Goal: Information Seeking & Learning: Check status

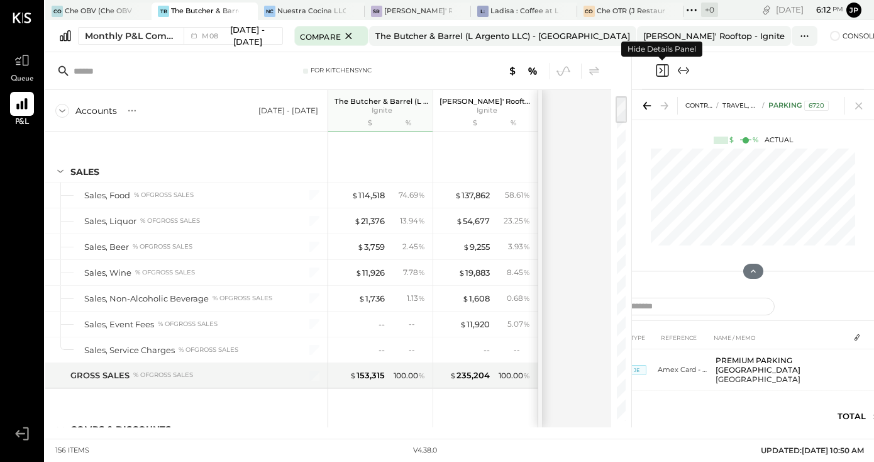
click at [665, 72] on icon "Close panel" at bounding box center [662, 70] width 15 height 15
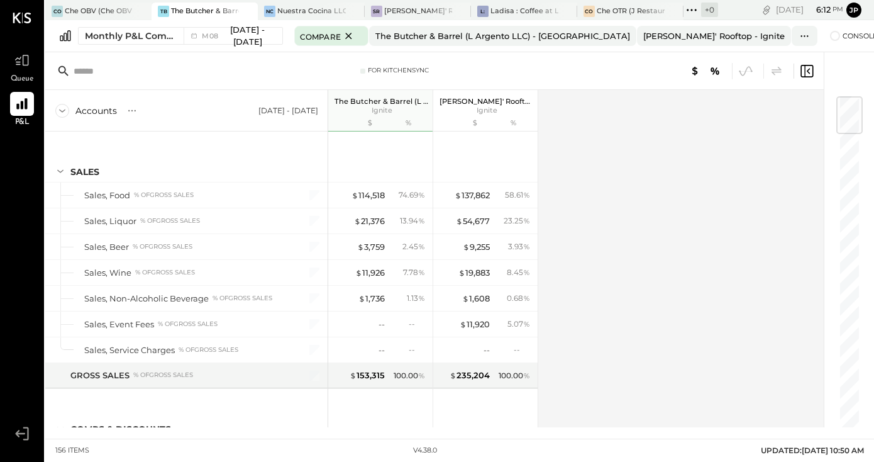
click at [810, 66] on icon at bounding box center [806, 71] width 15 height 15
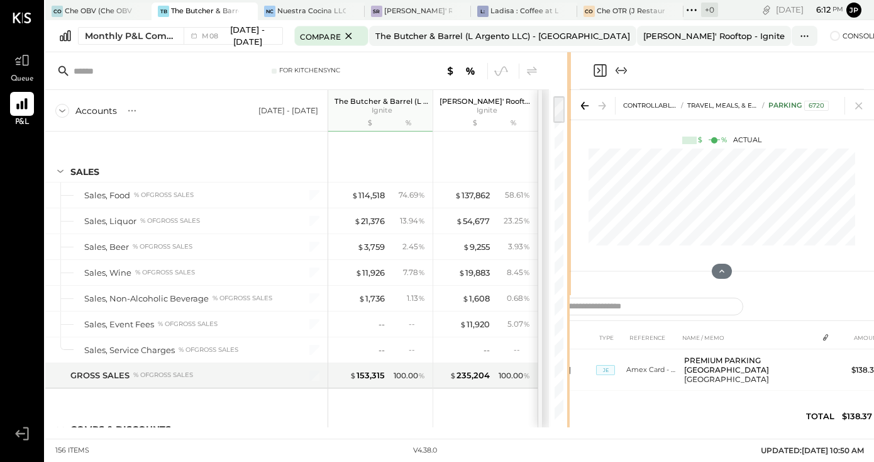
drag, startPoint x: 631, startPoint y: 70, endPoint x: 675, endPoint y: 71, distance: 44.0
click at [675, 71] on div "For KitchenSync Accounts S % GL [DATE] - [DATE] The Butcher & Barrel (L Argento…" at bounding box center [459, 239] width 829 height 375
drag, startPoint x: 568, startPoint y: 81, endPoint x: 679, endPoint y: 87, distance: 111.5
click at [679, 87] on div "For KitchenSync Accounts S % GL [DATE] - [DATE] The Butcher & Barrel (L Argento…" at bounding box center [459, 239] width 829 height 375
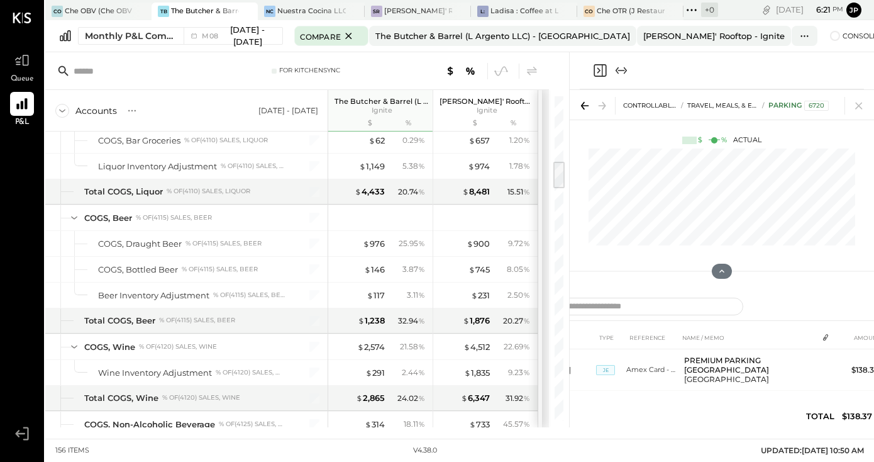
scroll to position [758, 0]
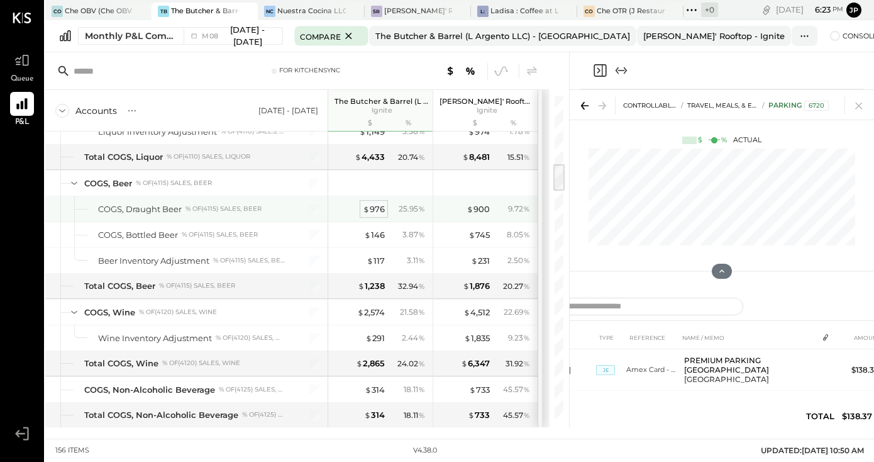
click at [373, 207] on div "$ 976" at bounding box center [374, 209] width 22 height 12
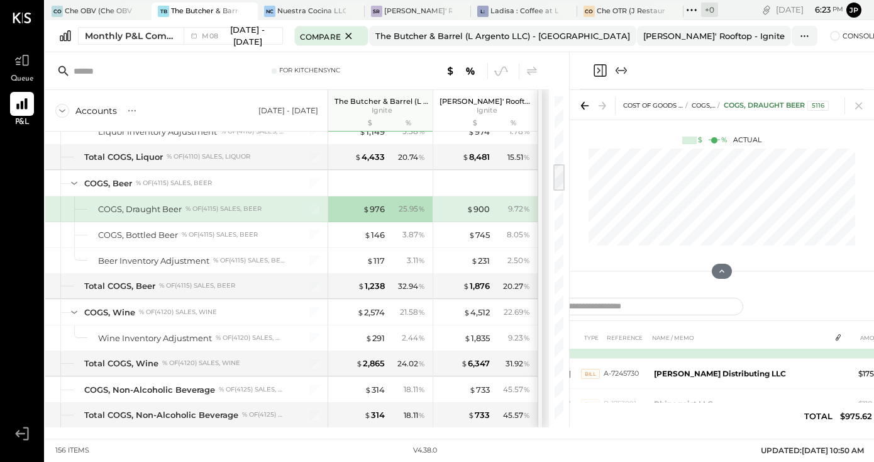
scroll to position [16, 0]
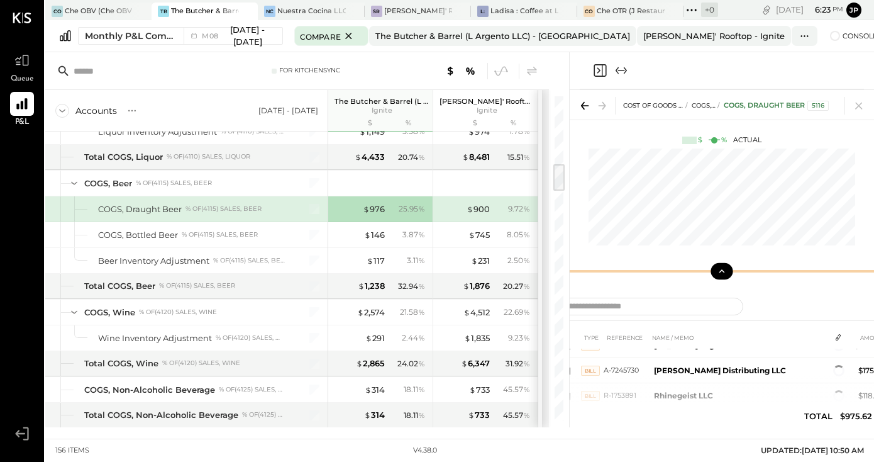
click at [723, 272] on icon at bounding box center [721, 270] width 11 height 11
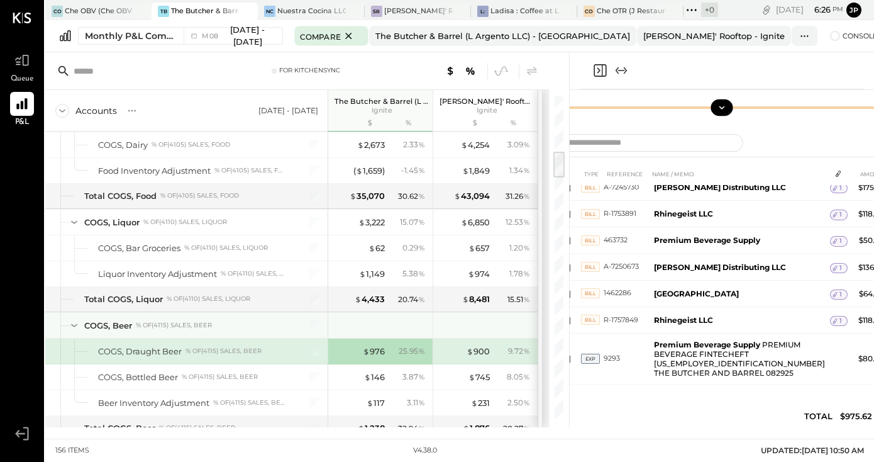
scroll to position [663, 0]
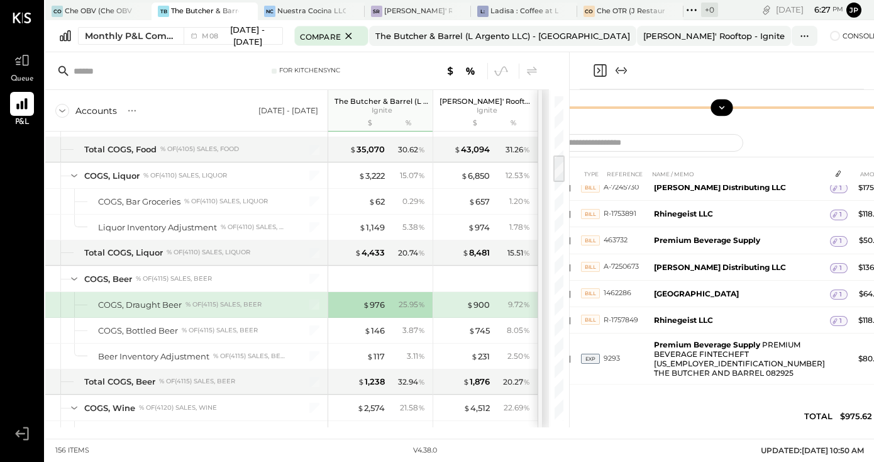
drag, startPoint x: 655, startPoint y: 397, endPoint x: 750, endPoint y: 400, distance: 95.0
click at [750, 400] on div "DATE TYPE REFERENCE NAME / MEMO AMOUNT [DATE] BILL 582982 [US_STATE] Eagle 1 $2…" at bounding box center [722, 297] width 365 height 271
click at [737, 403] on div "DATE TYPE REFERENCE NAME / MEMO AMOUNT [DATE] BILL 582982 [US_STATE] Eagle 1 $2…" at bounding box center [722, 297] width 365 height 271
click at [617, 67] on icon "Expand panel (e)" at bounding box center [621, 70] width 15 height 15
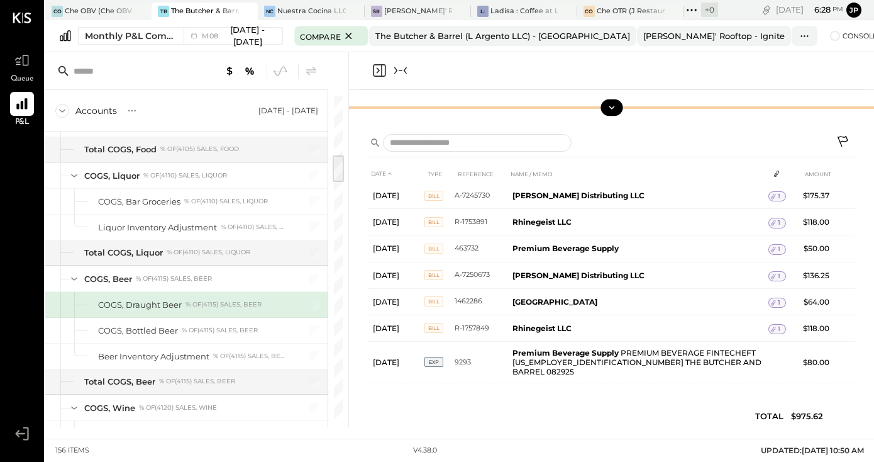
scroll to position [19, 0]
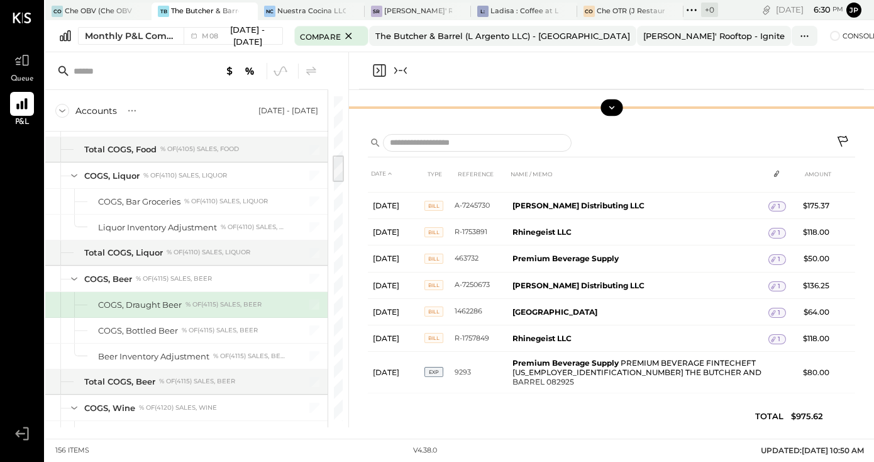
click at [383, 67] on icon "Close panel" at bounding box center [379, 70] width 15 height 15
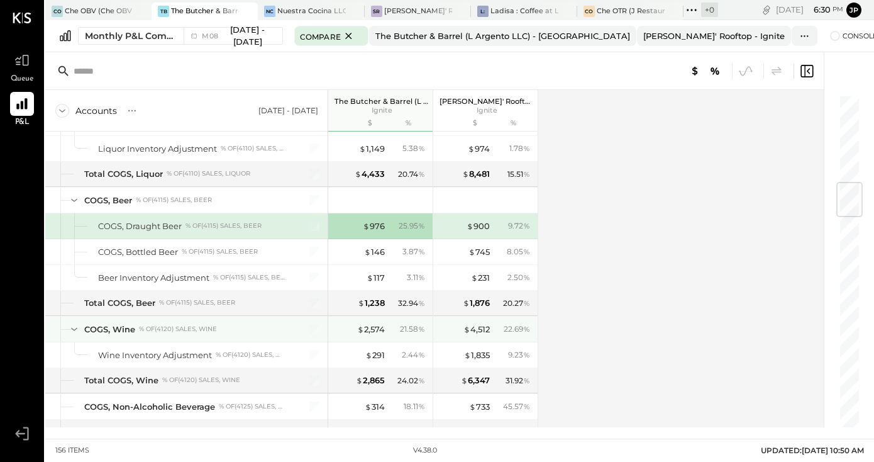
scroll to position [745, 0]
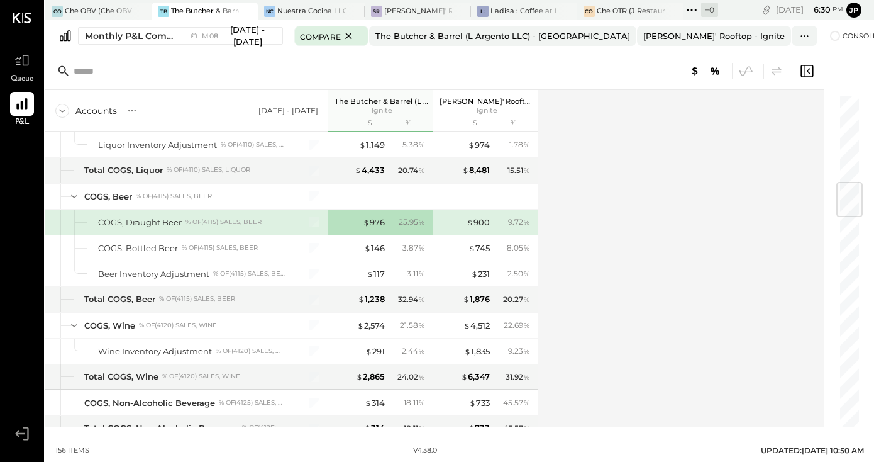
click at [806, 69] on icon at bounding box center [806, 71] width 15 height 15
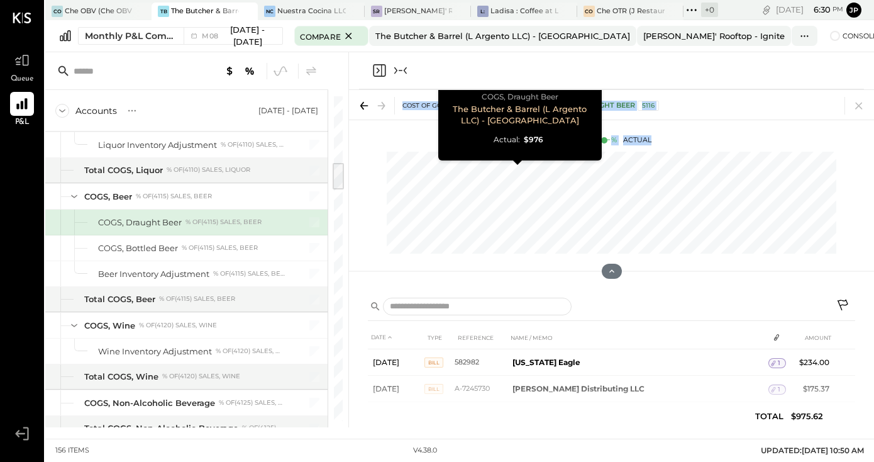
click at [482, 198] on div "Accounts S % GL [DATE] - [DATE] The Butcher & Barrel (L Argento LLC) Ignite $ %…" at bounding box center [459, 239] width 829 height 375
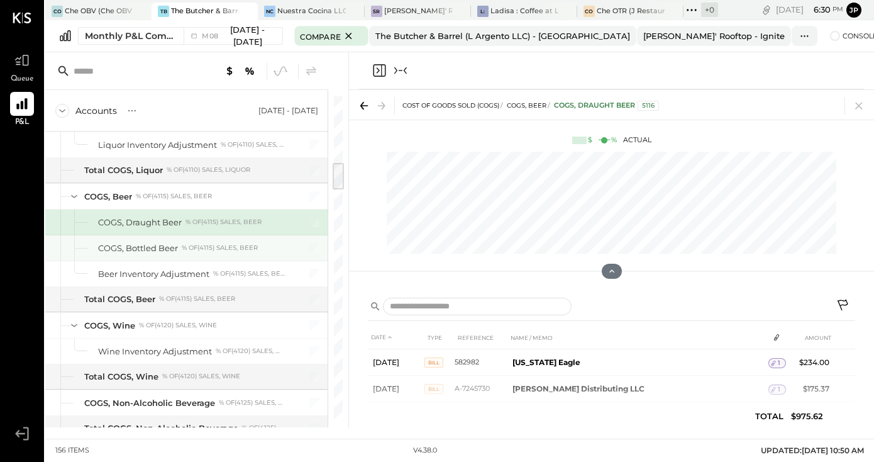
click at [326, 251] on div "COGS, Bottled Beer % of (4115) Sales, Beer" at bounding box center [186, 247] width 282 height 25
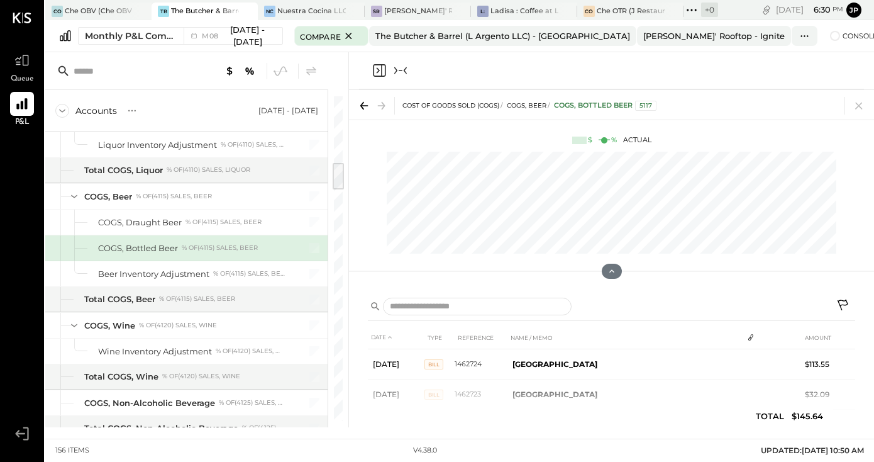
click at [349, 67] on div at bounding box center [611, 71] width 525 height 38
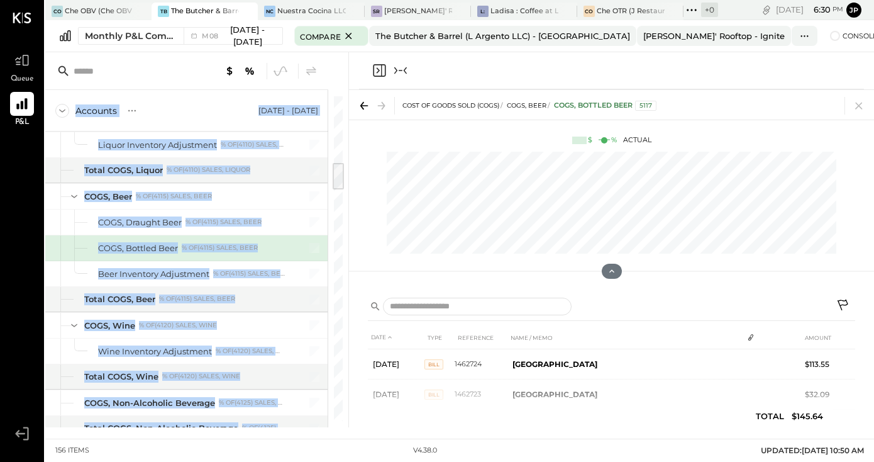
drag, startPoint x: 347, startPoint y: 67, endPoint x: 408, endPoint y: 82, distance: 63.6
click at [408, 82] on div "Accounts S % GL [DATE] - [DATE] The Butcher & Barrel (L Argento LLC) Ignite $ %…" at bounding box center [459, 239] width 829 height 375
click at [404, 71] on icon "Collapse panel (e)" at bounding box center [405, 70] width 3 height 7
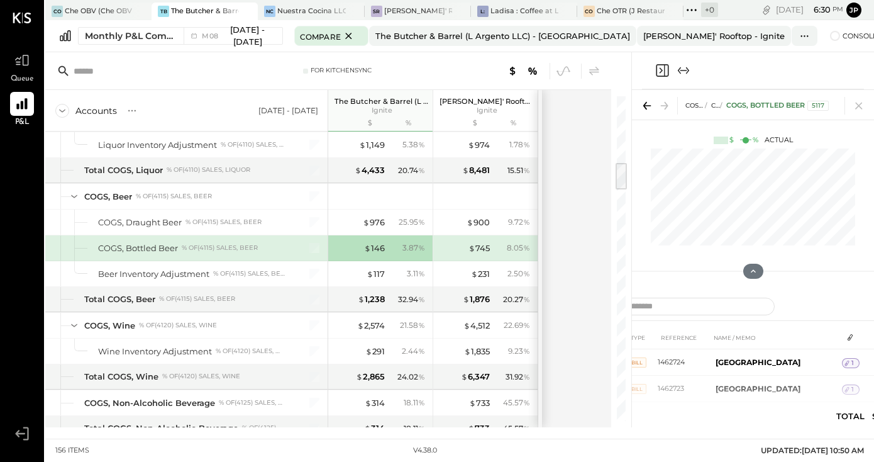
click at [574, 204] on div "Accounts S % GL [DATE] - [DATE] The Butcher & Barrel (L Argento LLC) Ignite $ %…" at bounding box center [329, 258] width 568 height 337
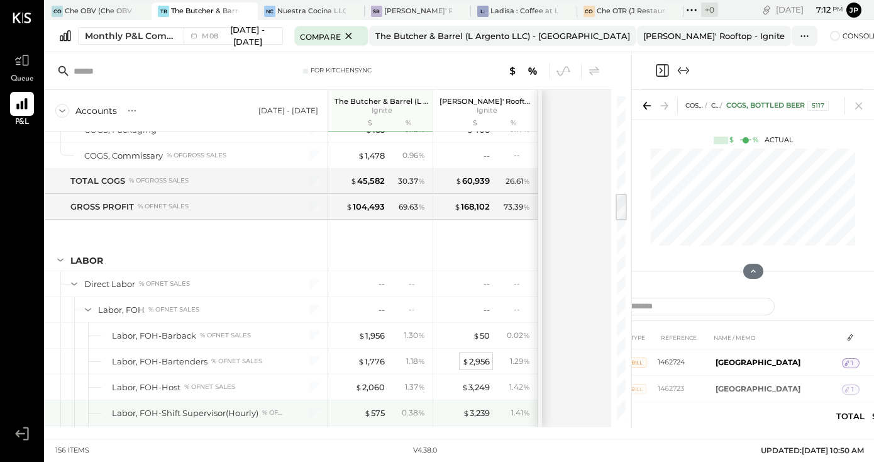
scroll to position [1118, 0]
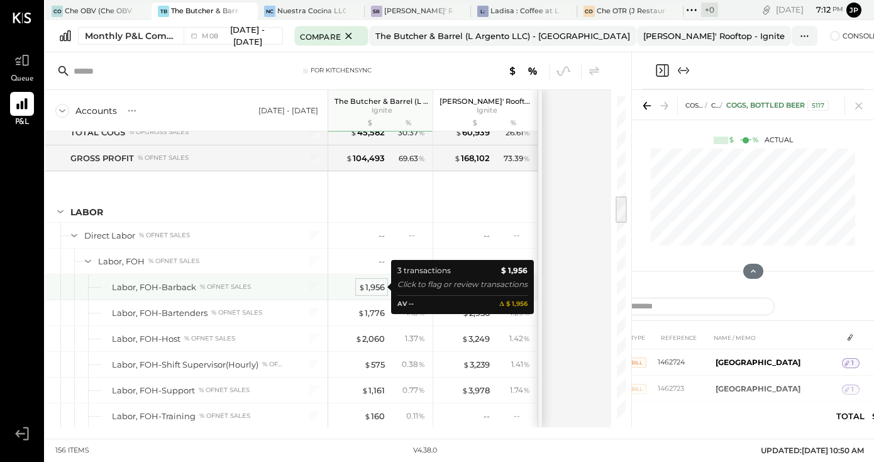
click at [371, 288] on div "$ 1,956" at bounding box center [371, 287] width 26 height 12
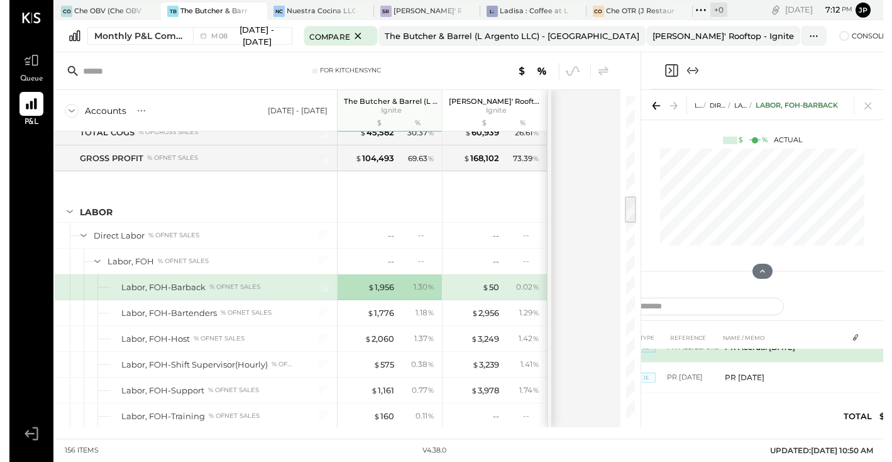
scroll to position [16, 0]
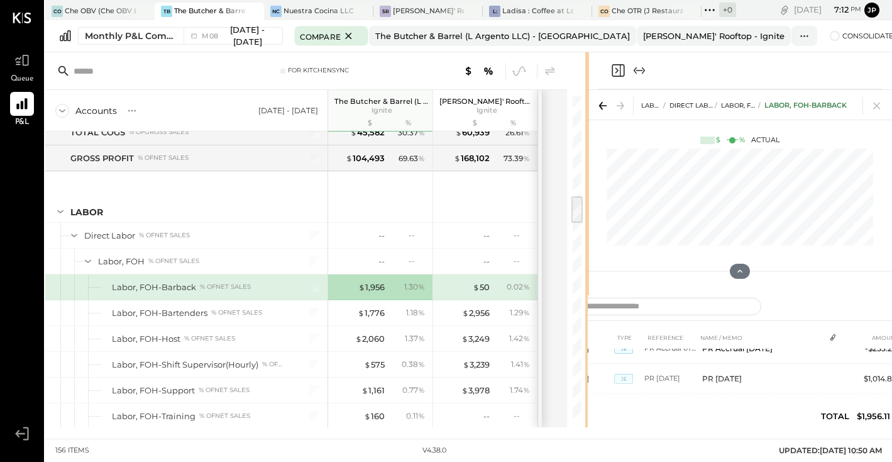
drag, startPoint x: 631, startPoint y: 71, endPoint x: 600, endPoint y: 76, distance: 31.2
click at [600, 76] on div "For KitchenSync Accounts S % GL [DATE] - [DATE] The Butcher & Barrel (L Argento…" at bounding box center [468, 239] width 847 height 375
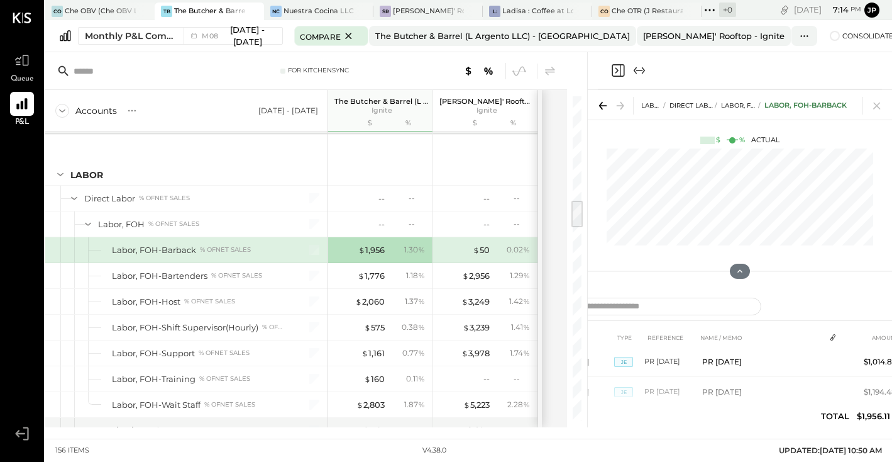
scroll to position [1170, 0]
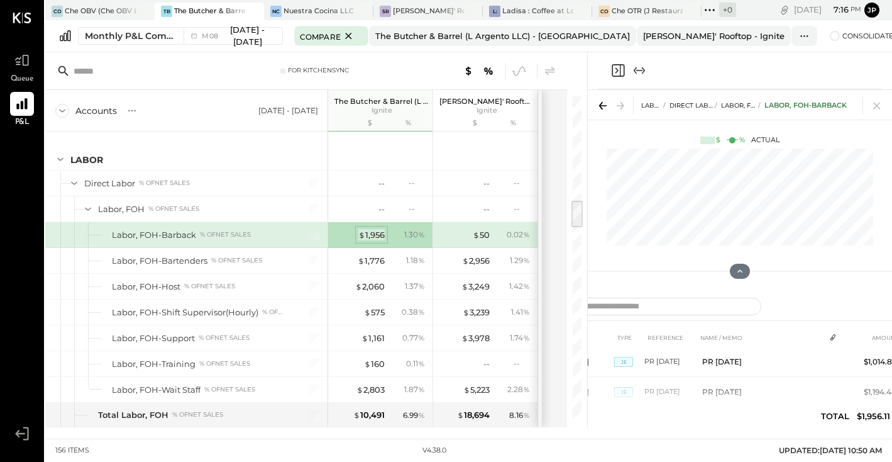
click at [364, 239] on div "$ 1,956" at bounding box center [371, 235] width 26 height 12
click at [380, 234] on div "$ 1,956" at bounding box center [371, 235] width 26 height 12
click at [382, 234] on div "$ 1,956" at bounding box center [371, 235] width 26 height 12
click at [366, 240] on div "$ 1,956" at bounding box center [371, 235] width 26 height 12
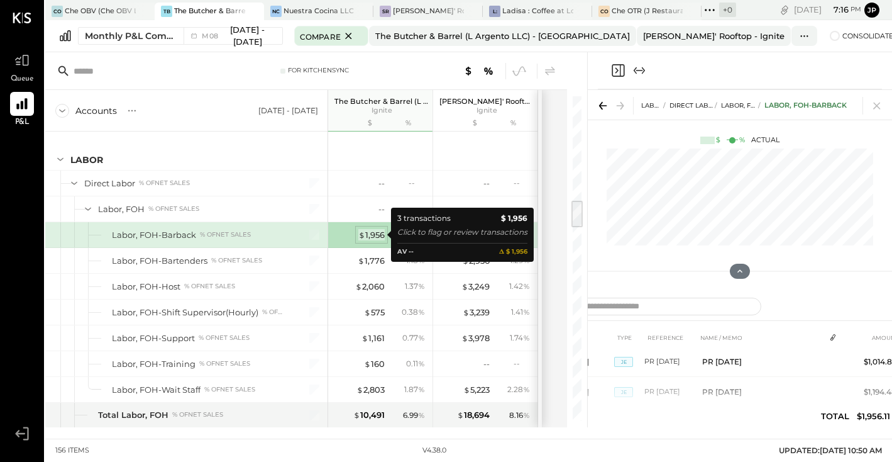
click at [373, 236] on div "$ 1,956" at bounding box center [371, 235] width 26 height 12
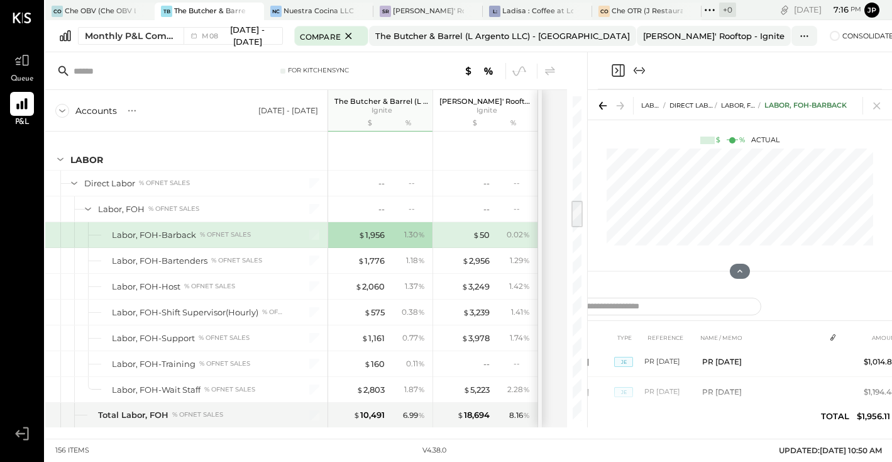
click at [408, 235] on div "1.30 %" at bounding box center [414, 234] width 21 height 11
click at [367, 235] on div "$ 1,956" at bounding box center [371, 235] width 26 height 12
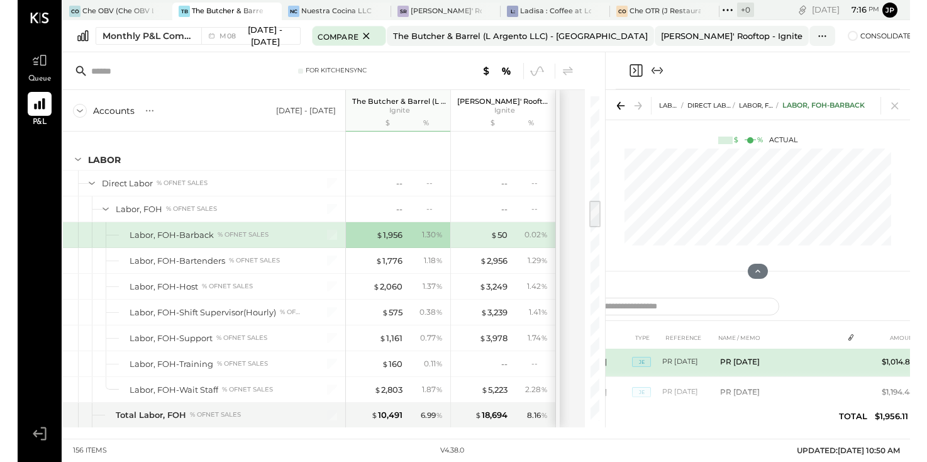
scroll to position [0, 0]
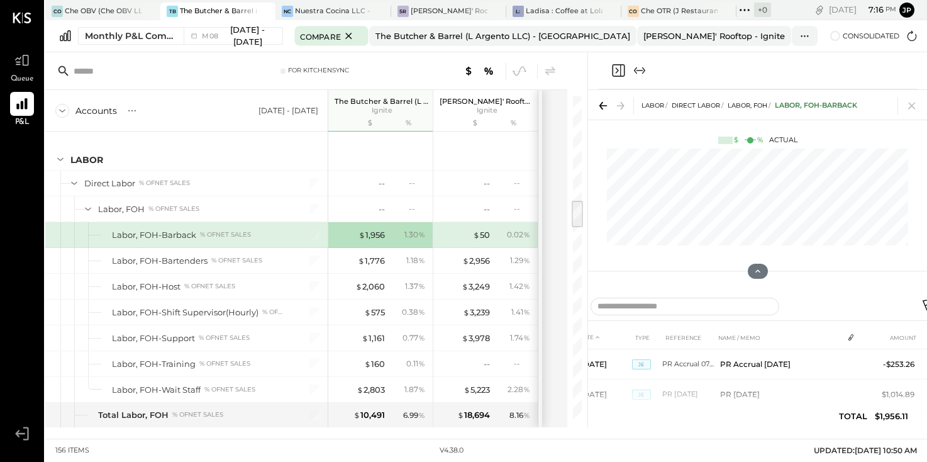
click at [874, 300] on icon at bounding box center [928, 304] width 11 height 11
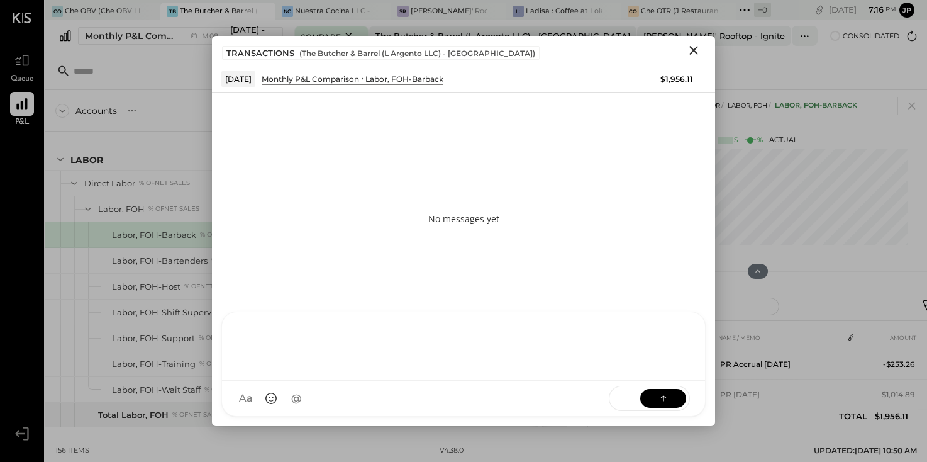
click at [321, 370] on div at bounding box center [464, 344] width 458 height 50
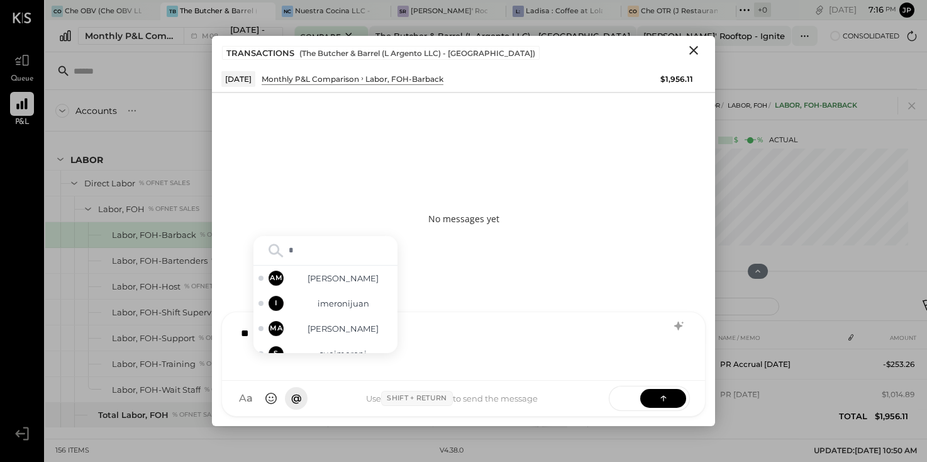
type input "**"
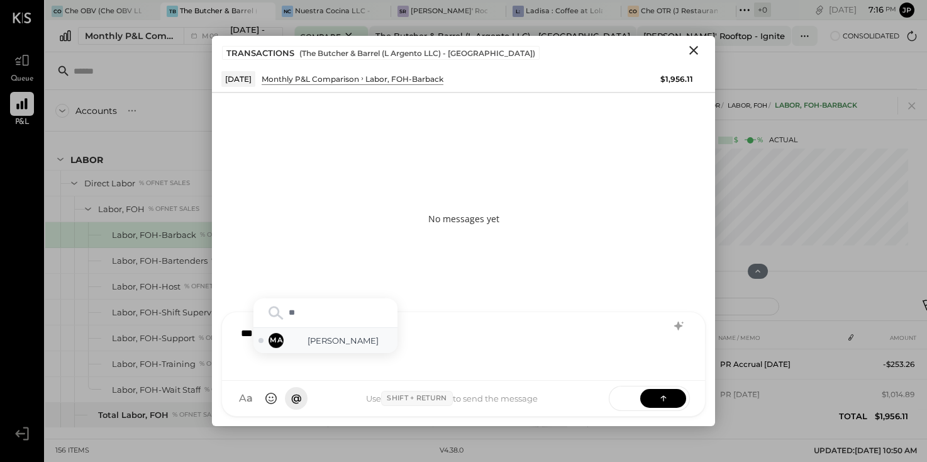
click at [347, 335] on span "[PERSON_NAME]" at bounding box center [343, 341] width 99 height 12
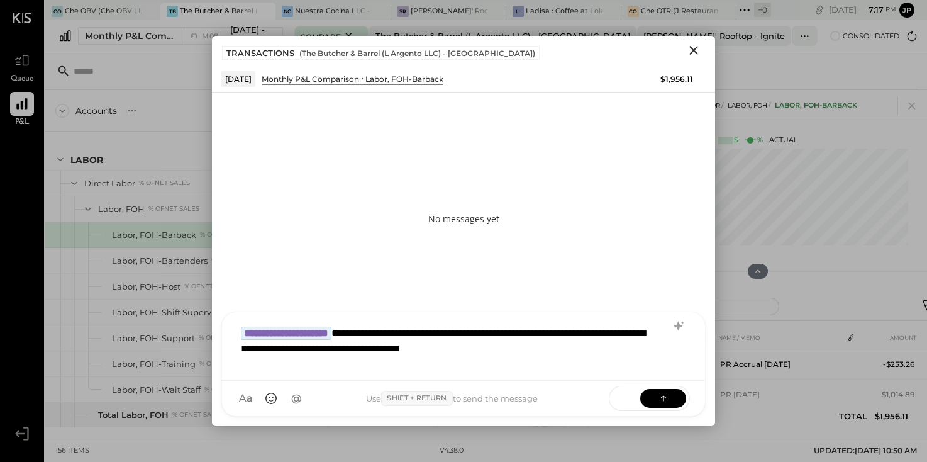
click at [485, 333] on div "**********" at bounding box center [464, 344] width 458 height 50
click at [660, 396] on icon at bounding box center [663, 397] width 13 height 13
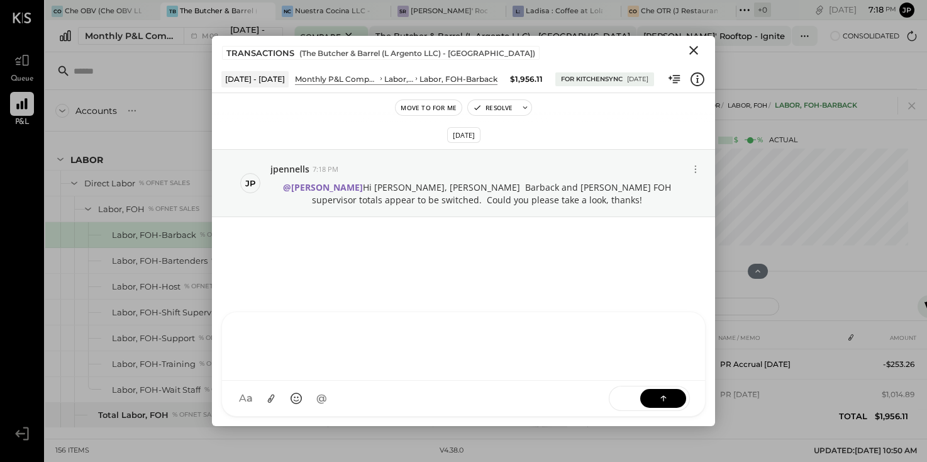
click at [697, 50] on icon "Close" at bounding box center [693, 50] width 15 height 15
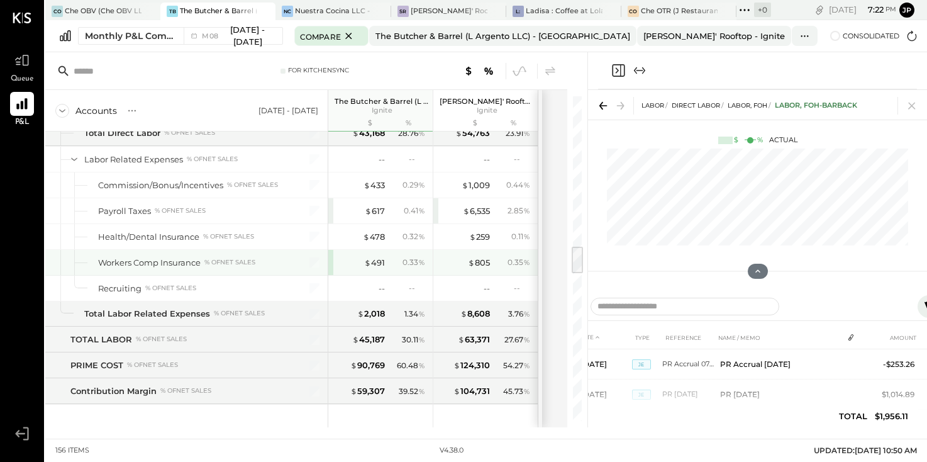
scroll to position [1677, 0]
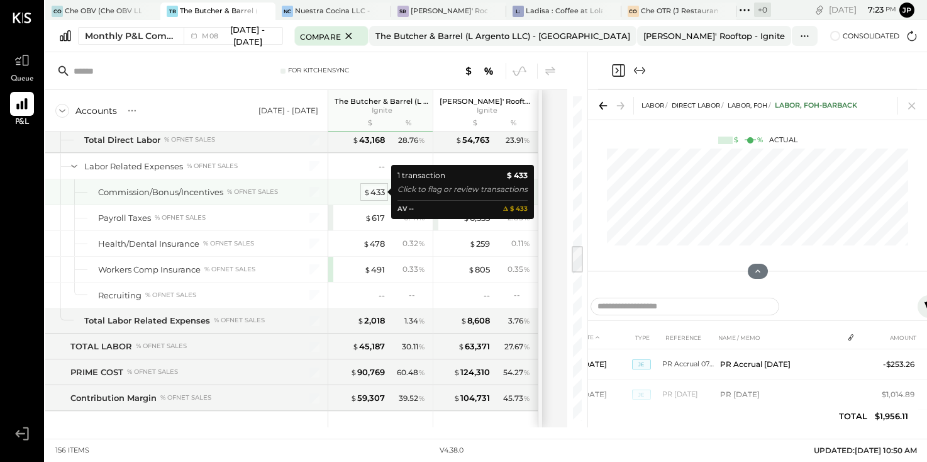
click at [380, 197] on div "$ 433" at bounding box center [374, 192] width 21 height 12
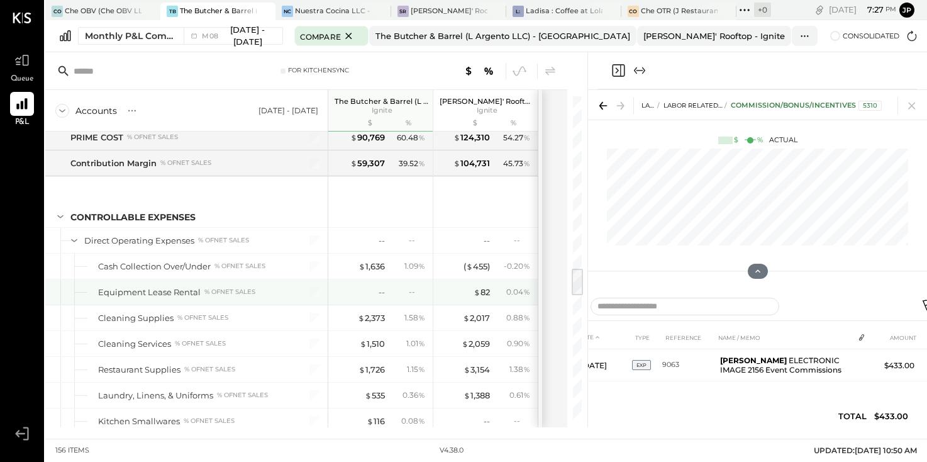
scroll to position [1932, 0]
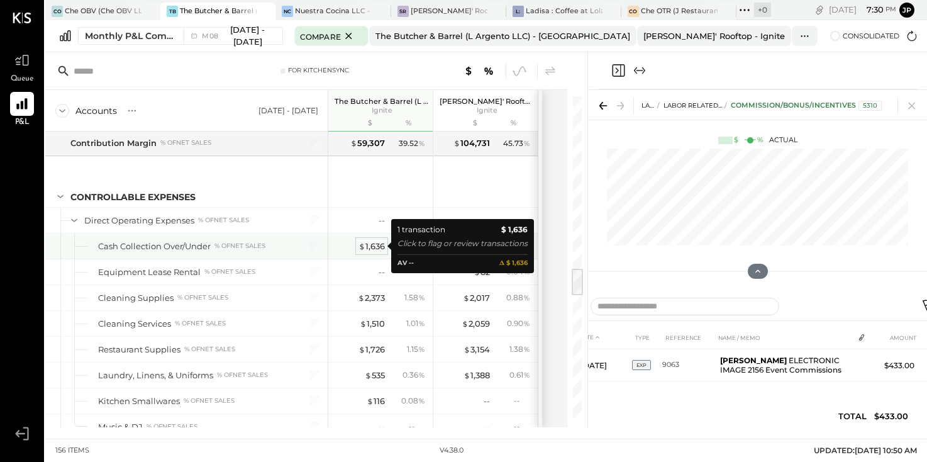
click at [369, 245] on div "$ 1,636" at bounding box center [371, 246] width 26 height 12
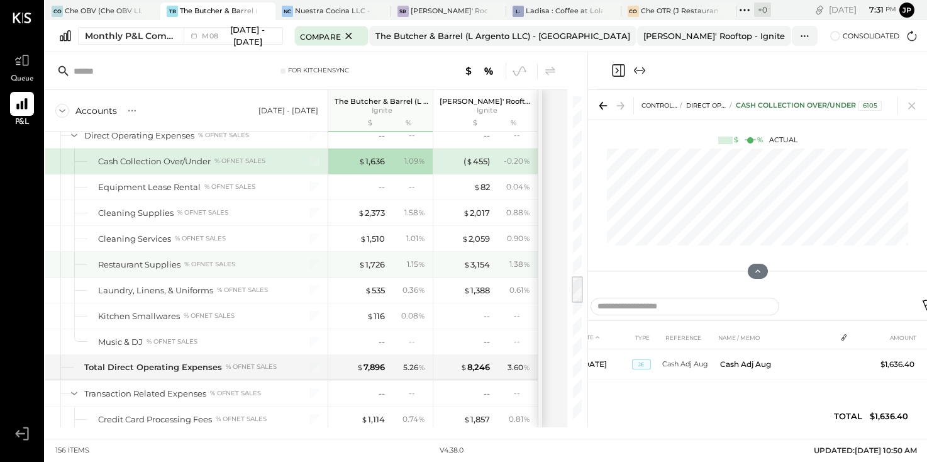
scroll to position [2018, 0]
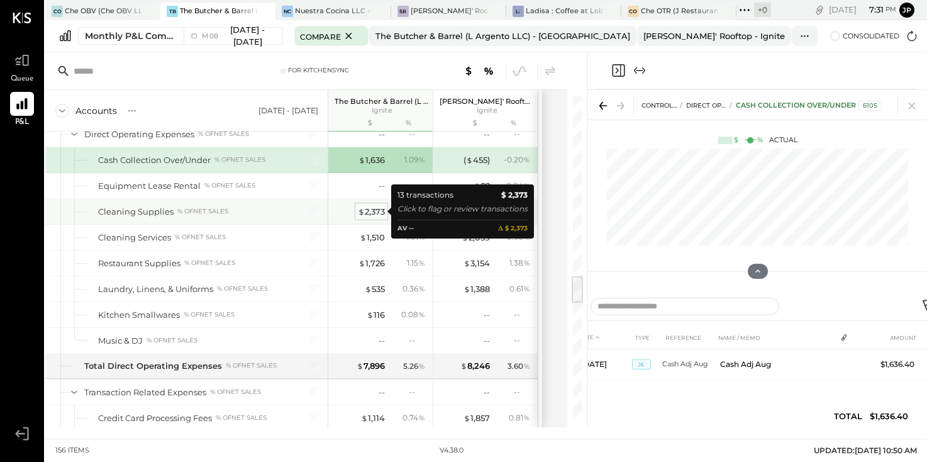
click at [372, 213] on div "$ 2,373" at bounding box center [371, 212] width 27 height 12
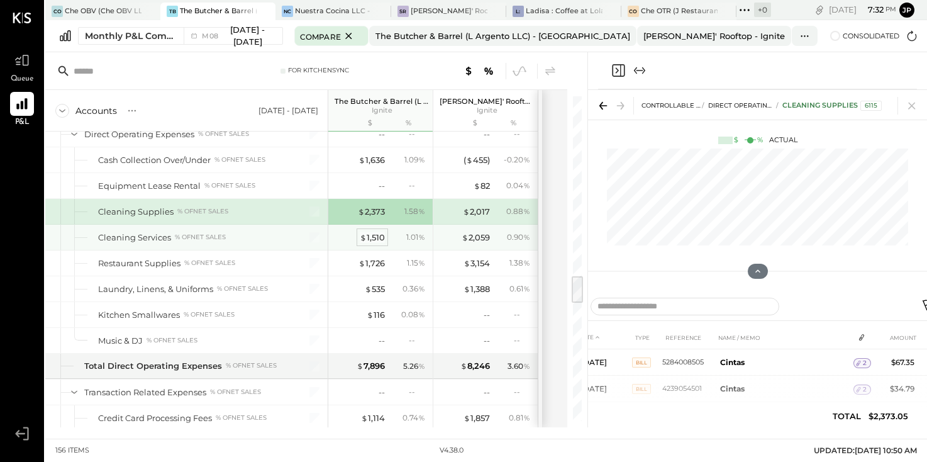
click at [370, 239] on div "$ 1,510" at bounding box center [372, 237] width 25 height 12
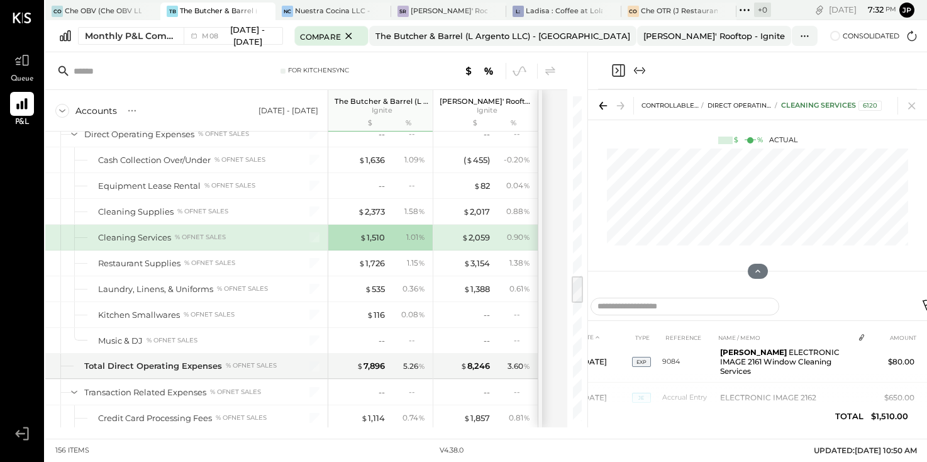
scroll to position [91, 0]
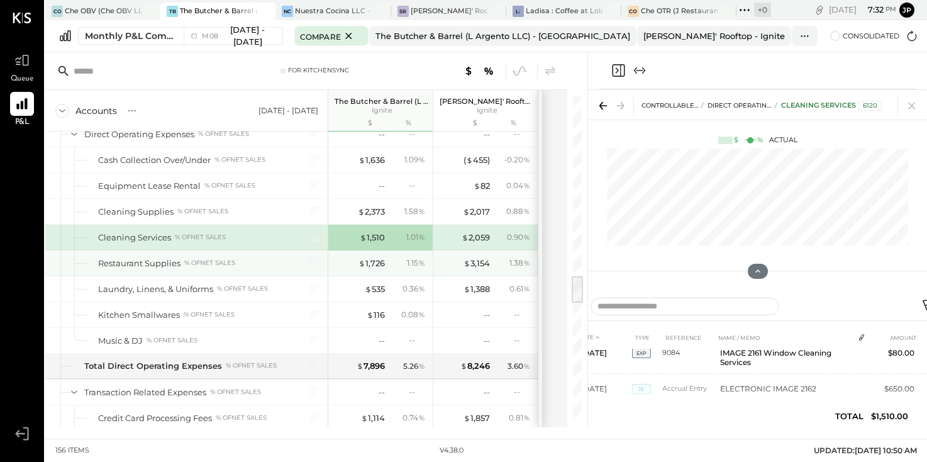
click at [375, 270] on div "$ 1,726 1.15 %" at bounding box center [382, 262] width 94 height 25
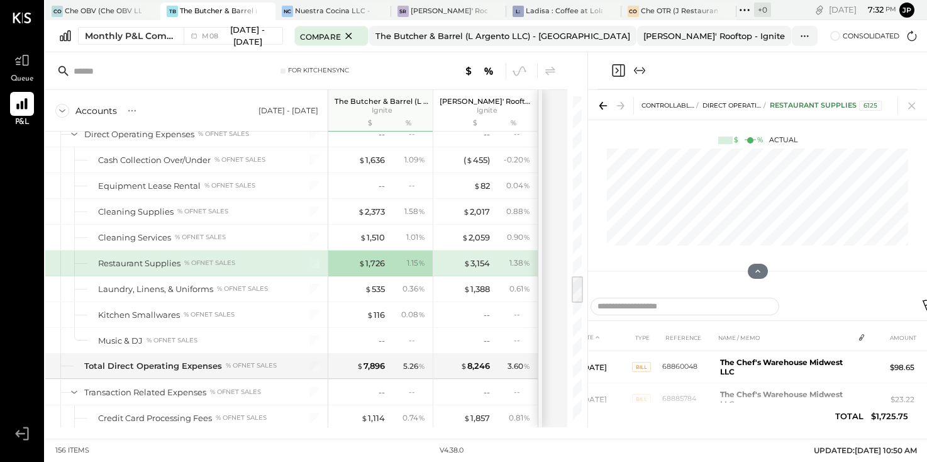
scroll to position [89, 0]
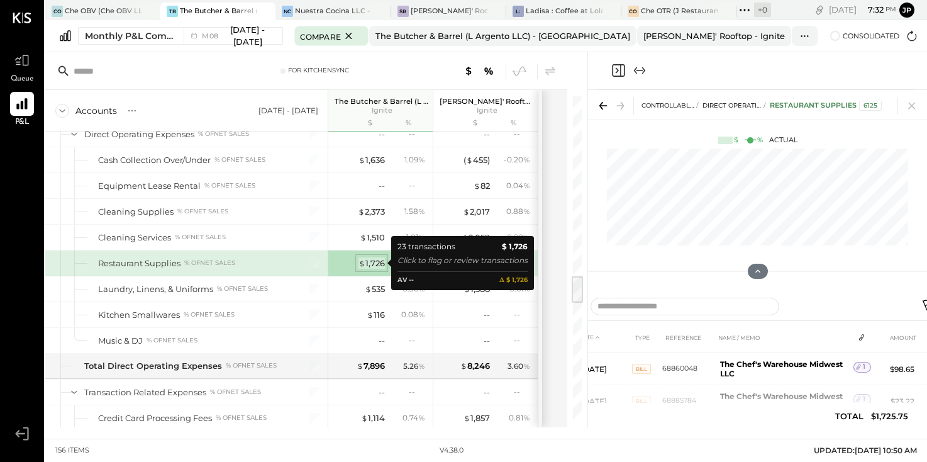
scroll to position [83, 0]
click at [365, 264] on div "$ 1,726" at bounding box center [371, 263] width 26 height 12
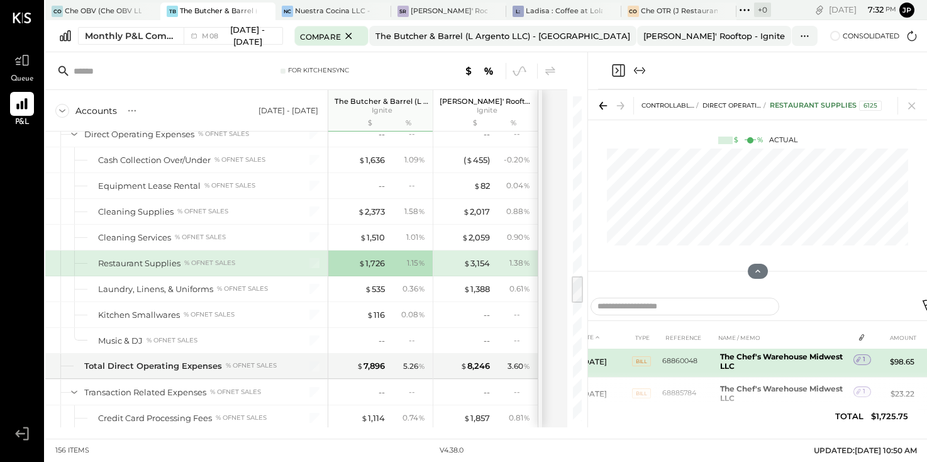
scroll to position [87, 0]
click at [754, 357] on b "The Chef's Warehouse Midwest LLC" at bounding box center [781, 362] width 123 height 19
click at [732, 360] on b "The Chef's Warehouse Midwest LLC" at bounding box center [781, 362] width 123 height 19
click at [640, 361] on span "BILL" at bounding box center [641, 362] width 19 height 10
click at [643, 363] on span "BILL" at bounding box center [641, 362] width 19 height 10
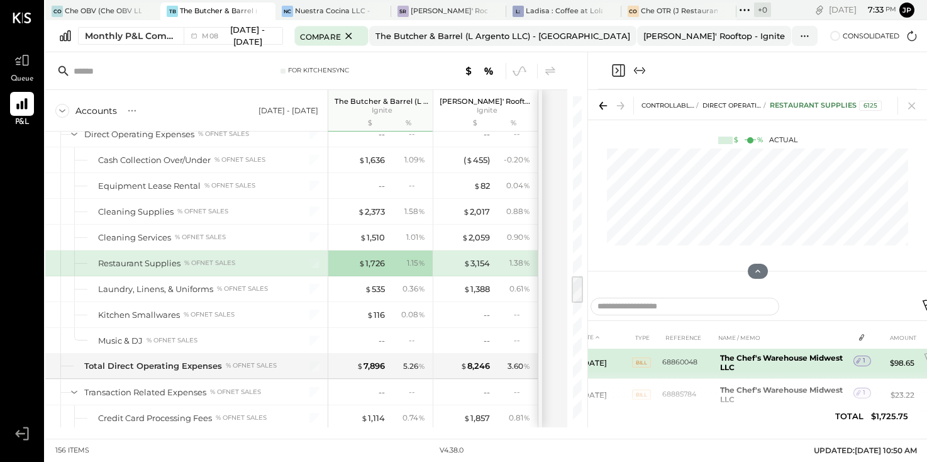
click at [858, 358] on icon at bounding box center [858, 360] width 9 height 9
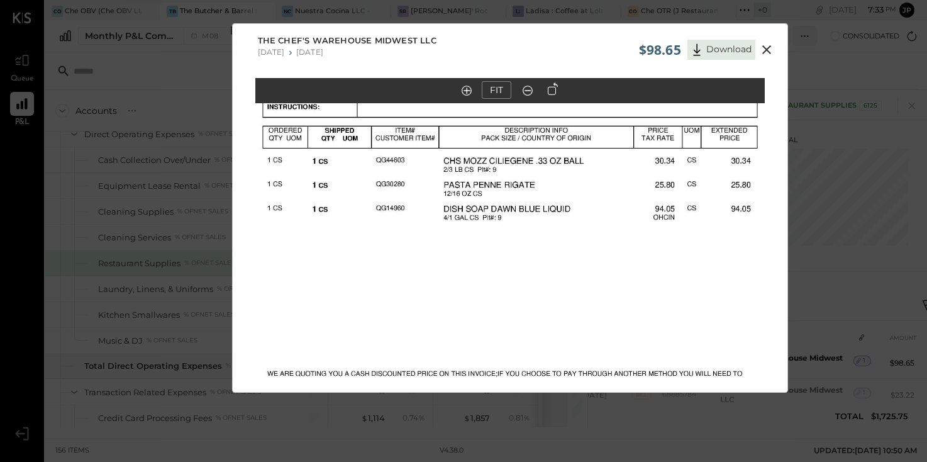
click at [767, 48] on icon at bounding box center [766, 49] width 9 height 9
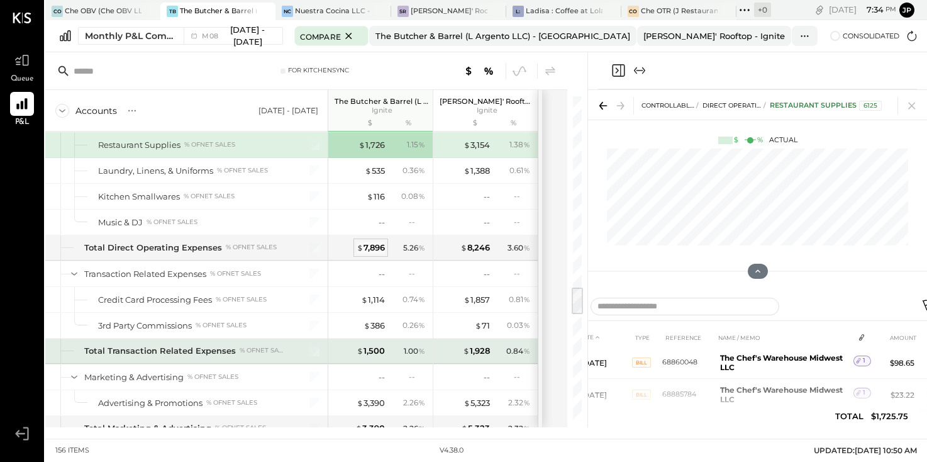
scroll to position [2146, 0]
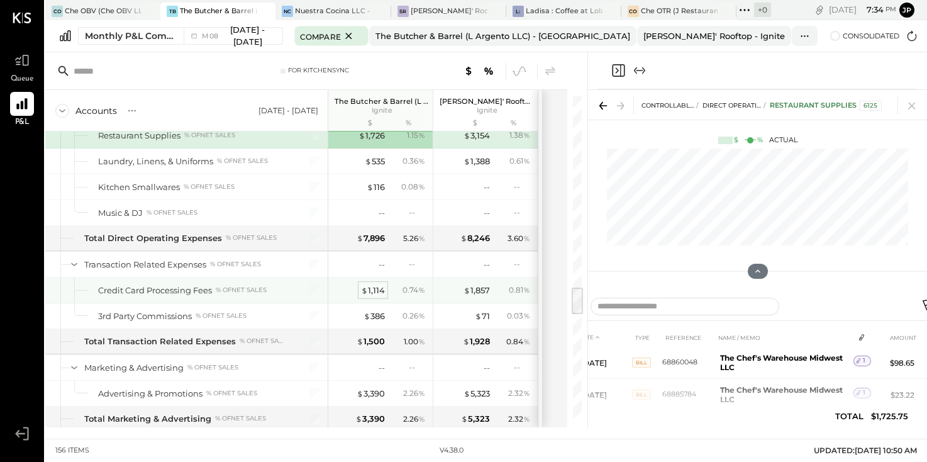
click at [374, 291] on div "$ 1,114" at bounding box center [373, 290] width 24 height 12
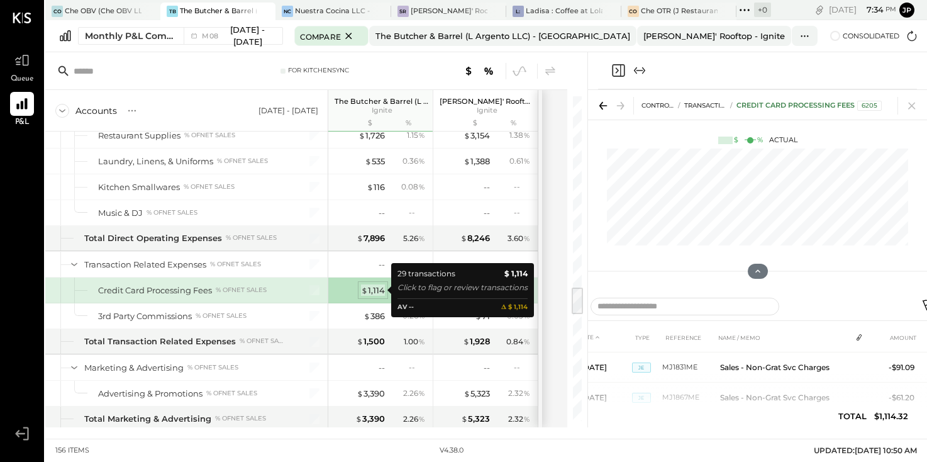
scroll to position [92, 0]
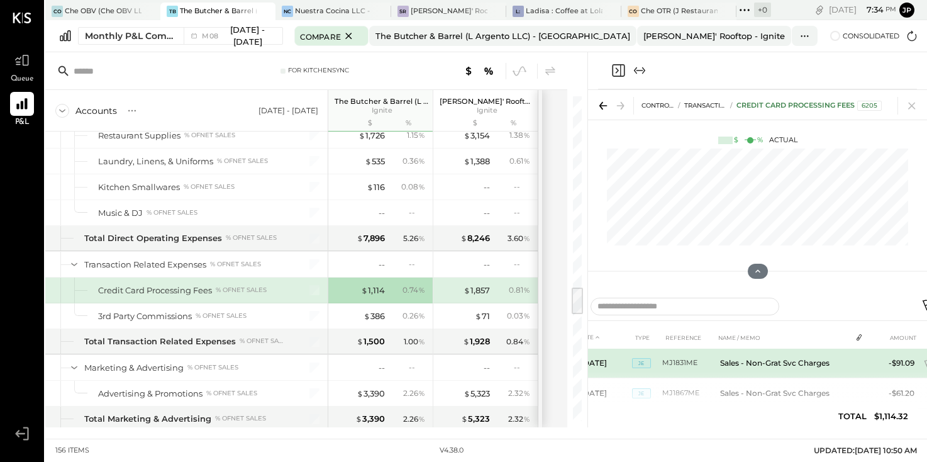
scroll to position [102, 0]
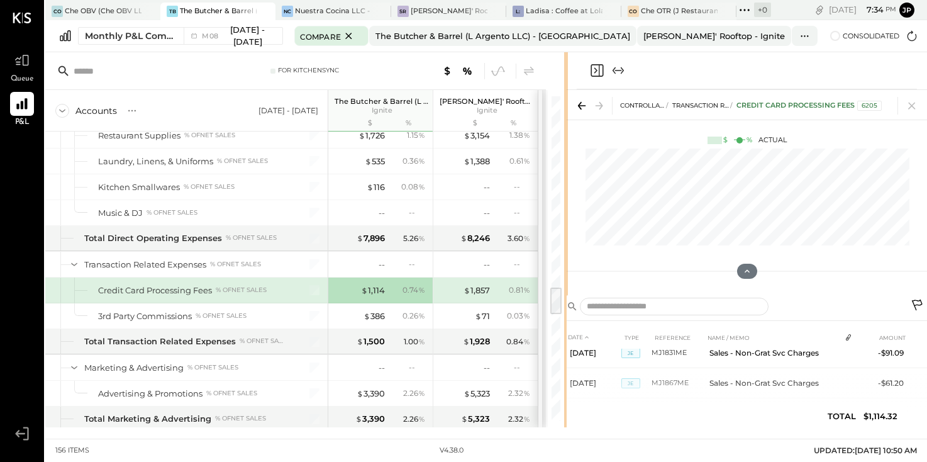
drag, startPoint x: 586, startPoint y: 67, endPoint x: 567, endPoint y: 99, distance: 37.0
click at [567, 99] on div "For KitchenSync Accounts S % GL [DATE] - [DATE] The Butcher & Barrel (L Argento…" at bounding box center [486, 239] width 882 height 375
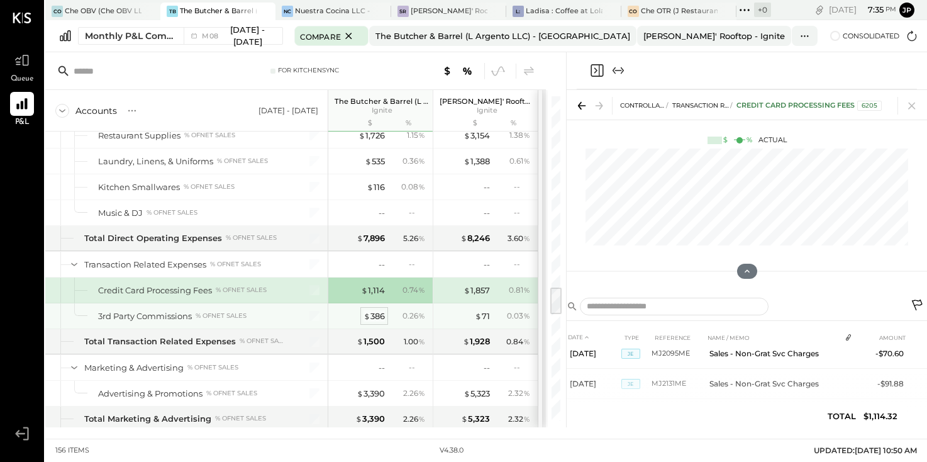
click at [375, 317] on div "$ 386" at bounding box center [374, 316] width 21 height 12
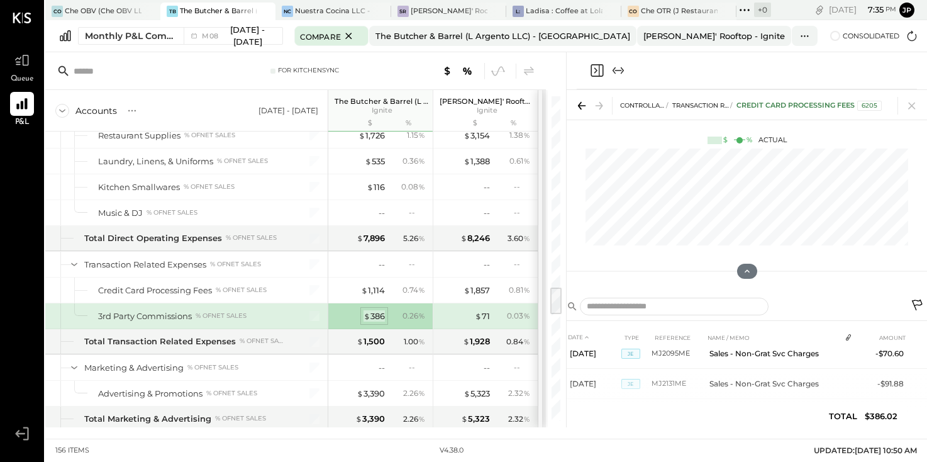
scroll to position [0, 0]
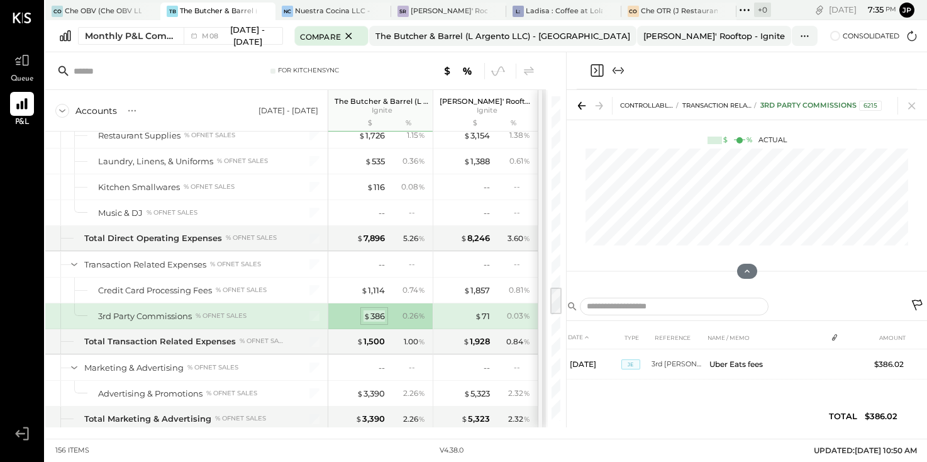
click at [377, 315] on div "$ 386" at bounding box center [374, 316] width 21 height 12
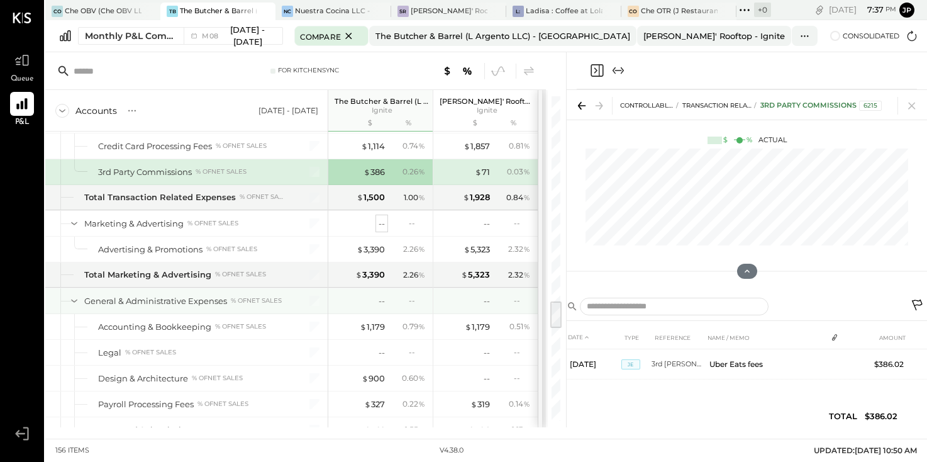
scroll to position [2301, 0]
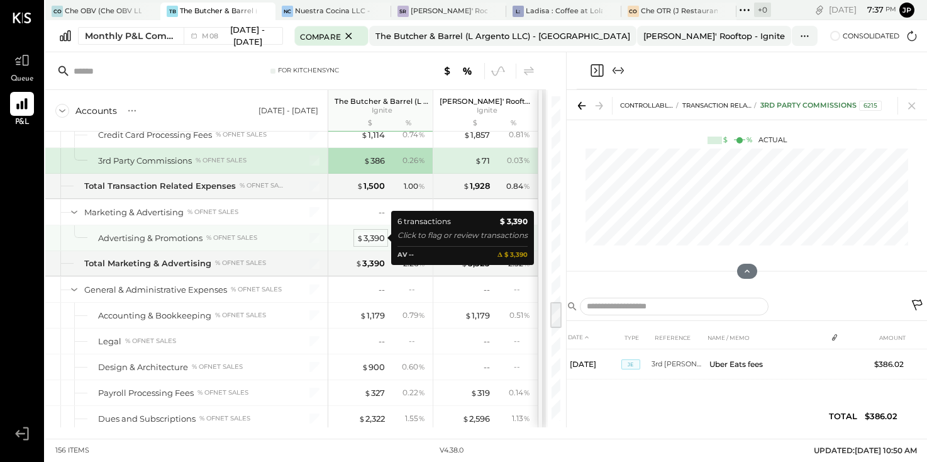
click at [371, 238] on div "$ 3,390" at bounding box center [371, 238] width 28 height 12
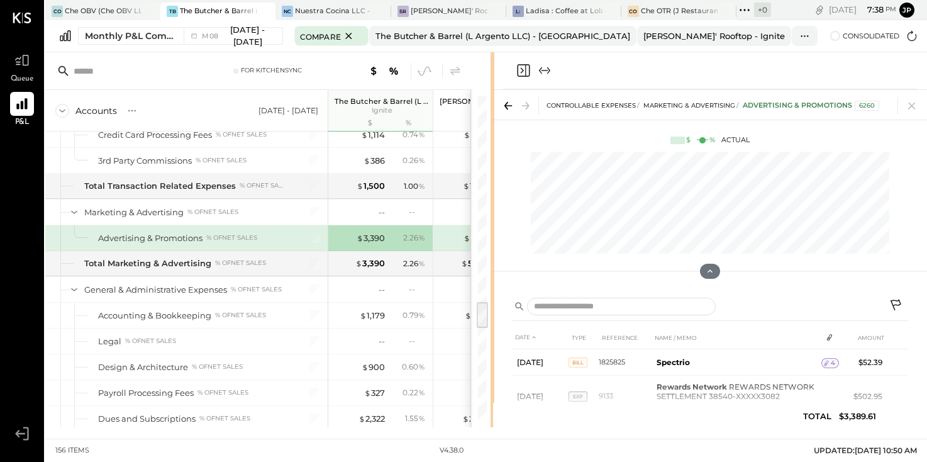
drag, startPoint x: 565, startPoint y: 68, endPoint x: 494, endPoint y: 74, distance: 71.9
click at [494, 74] on div "For KitchenSync Accounts S % GL [DATE] - [DATE] The Butcher & Barrel (L Argento…" at bounding box center [486, 239] width 882 height 375
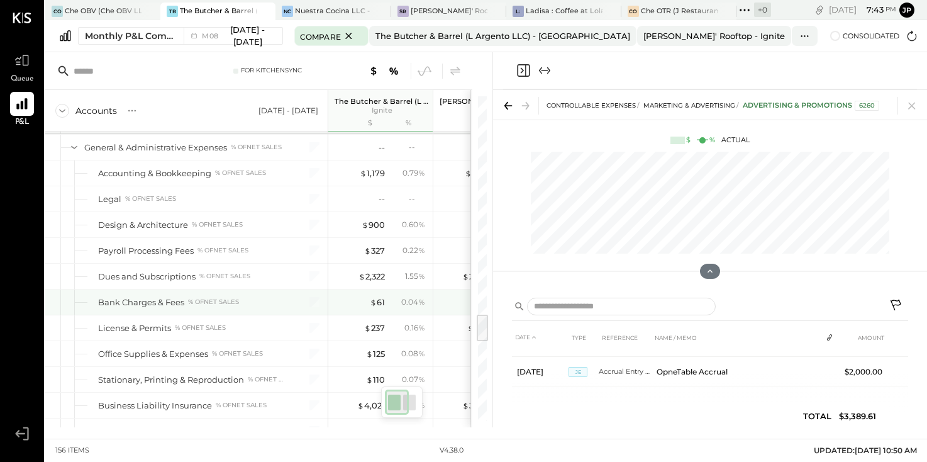
scroll to position [2449, 0]
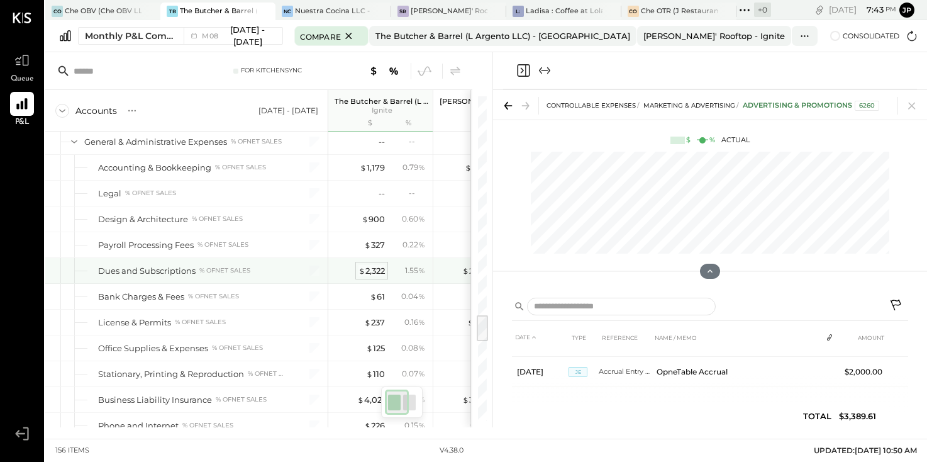
click at [372, 270] on div "$ 2,322" at bounding box center [371, 271] width 26 height 12
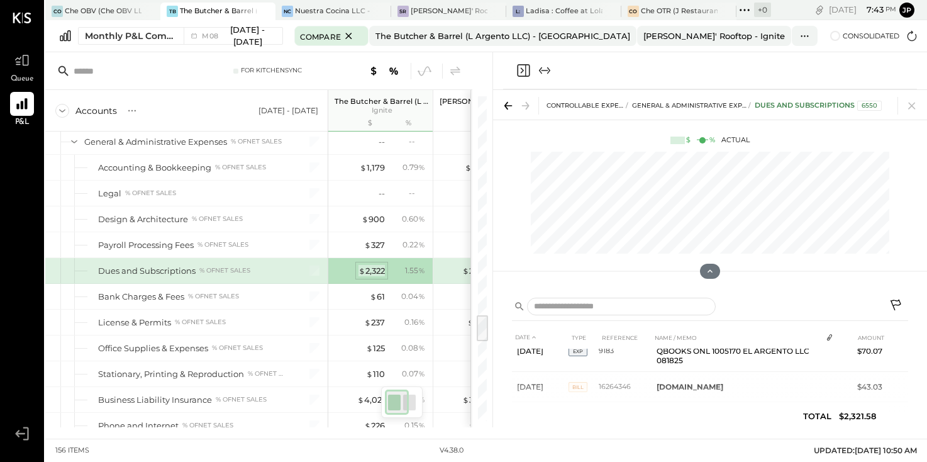
scroll to position [165, 0]
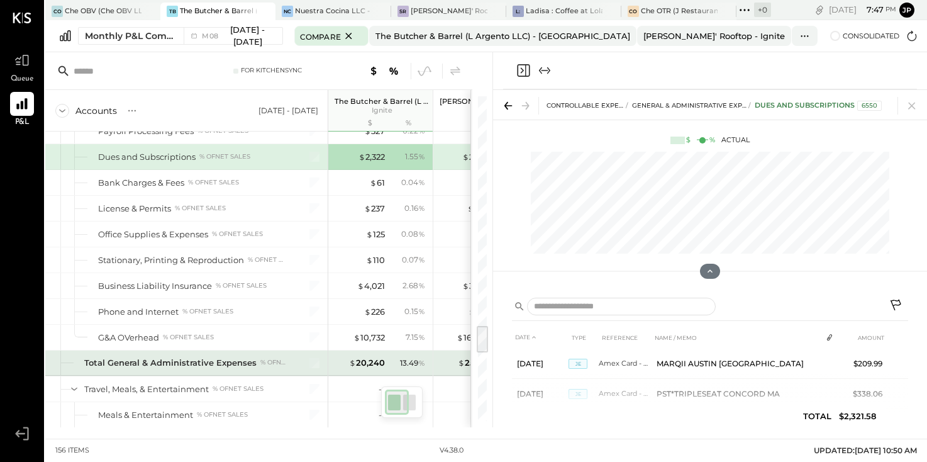
scroll to position [2579, 0]
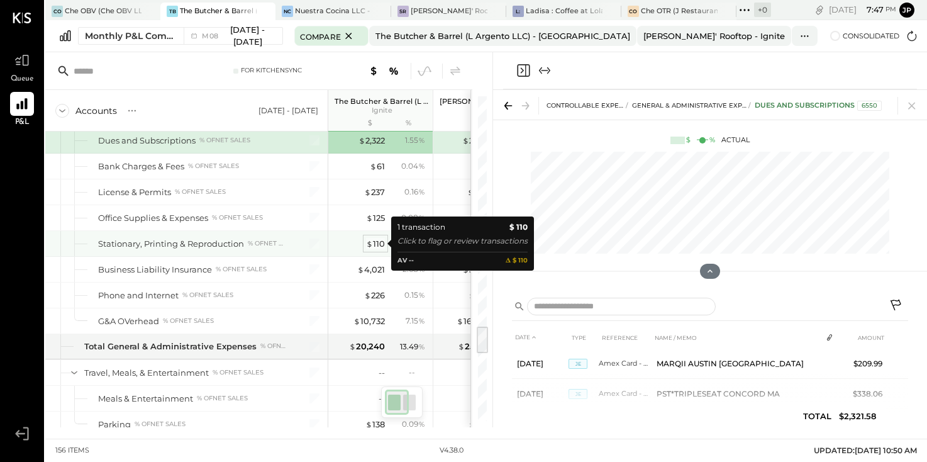
click at [375, 242] on div "$ 110" at bounding box center [375, 244] width 19 height 12
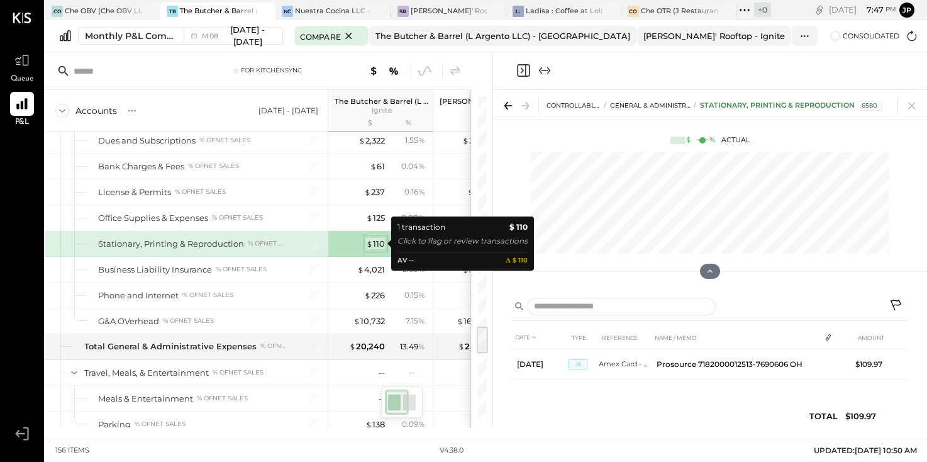
scroll to position [0, 0]
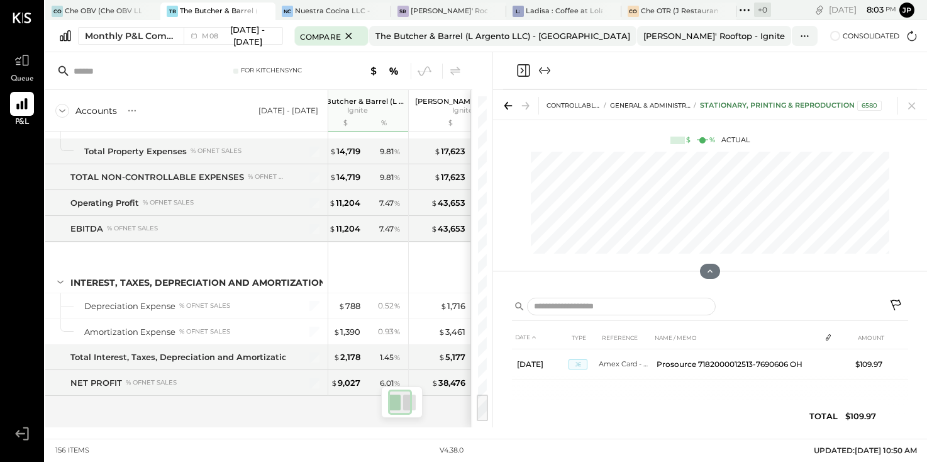
scroll to position [0, 19]
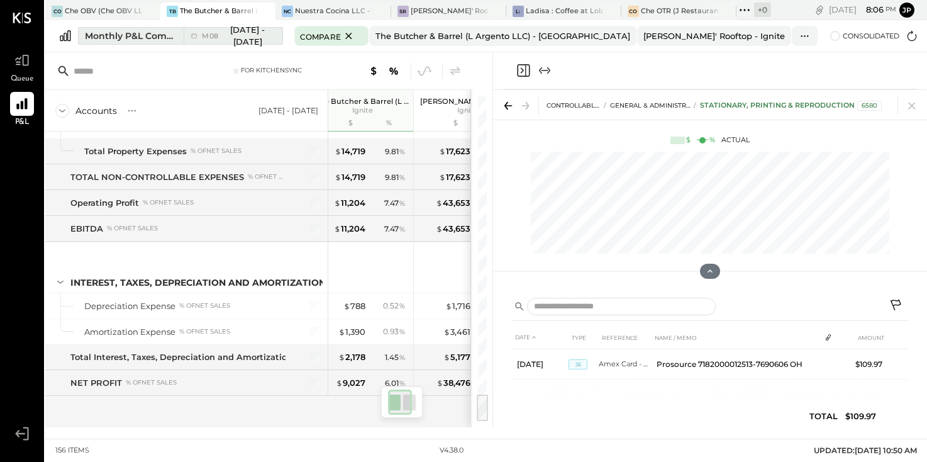
click at [155, 38] on div "Monthly P&L Comparison" at bounding box center [130, 36] width 91 height 13
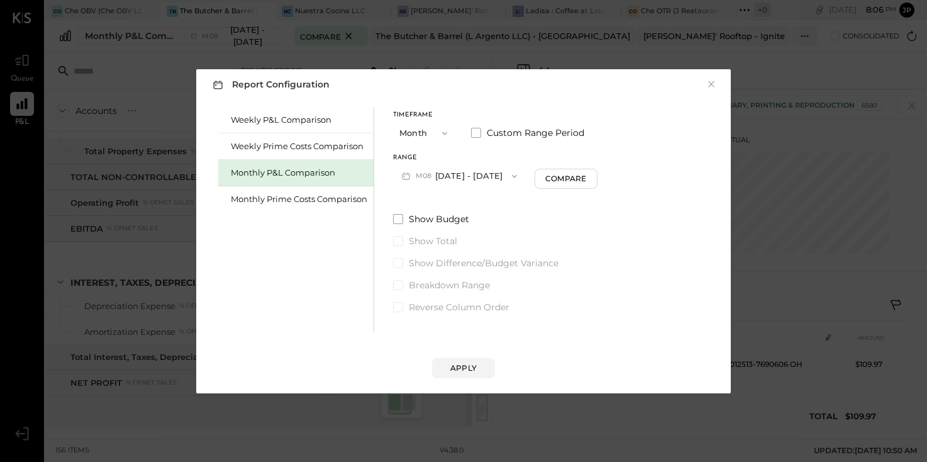
click at [444, 176] on button "M08 [DATE] - [DATE]" at bounding box center [459, 175] width 133 height 23
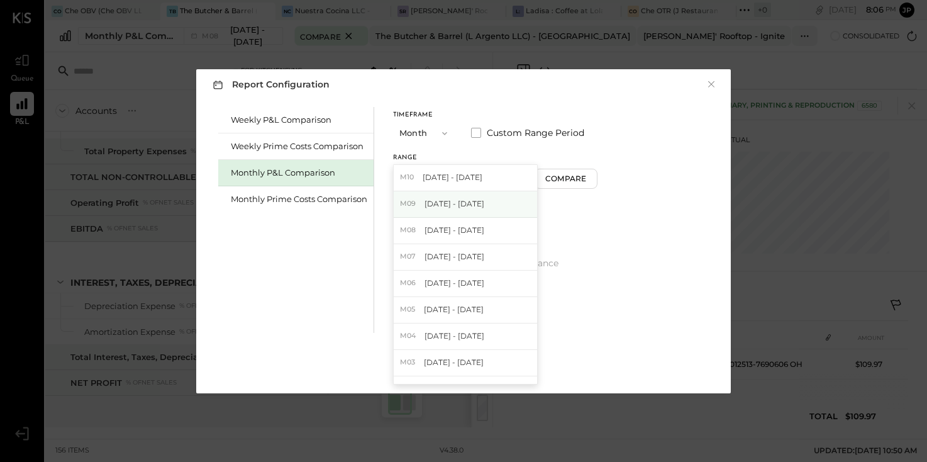
click at [443, 204] on span "[DATE] - [DATE]" at bounding box center [455, 203] width 60 height 11
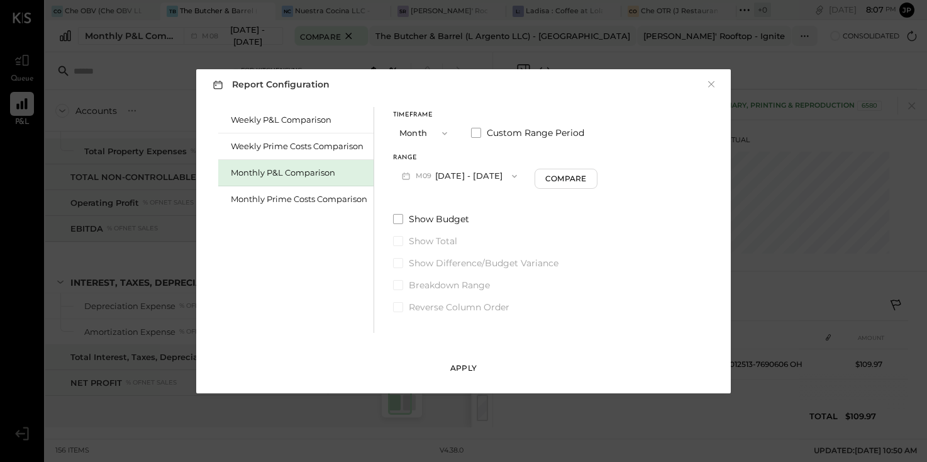
click at [454, 368] on div "Apply" at bounding box center [463, 367] width 26 height 11
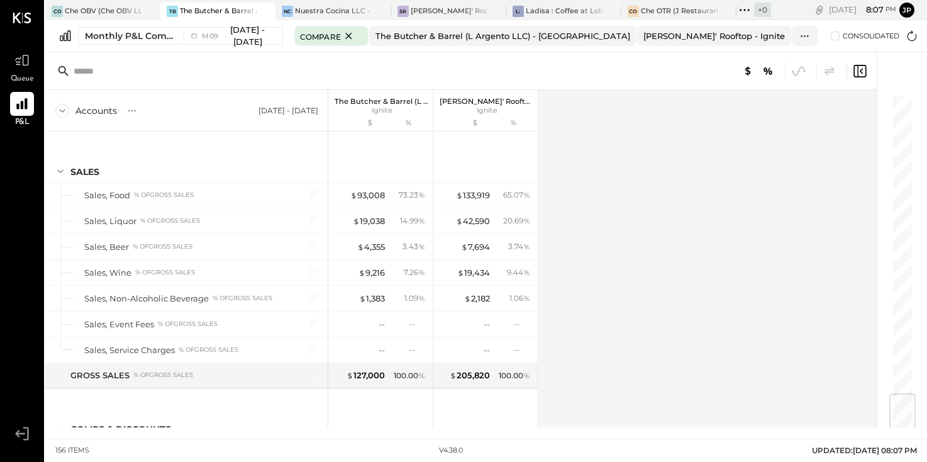
scroll to position [2531, 0]
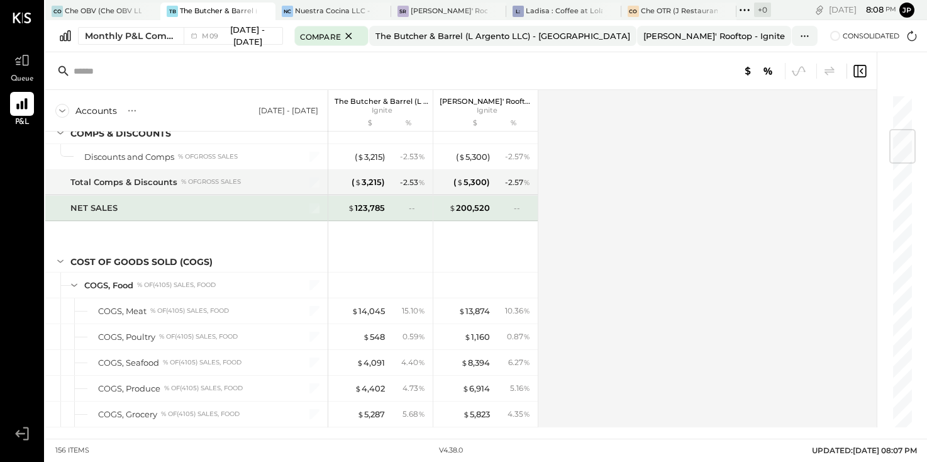
scroll to position [296, 0]
